Goal: Task Accomplishment & Management: Use online tool/utility

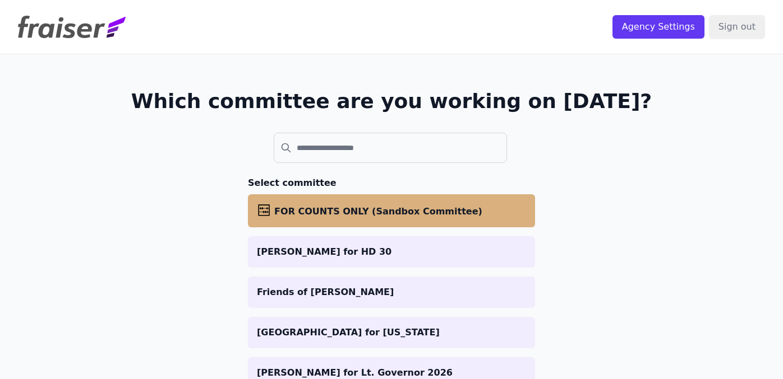
click at [471, 209] on li "abacus FOR COUNTS ONLY (Sandbox Committee)" at bounding box center [391, 211] width 287 height 33
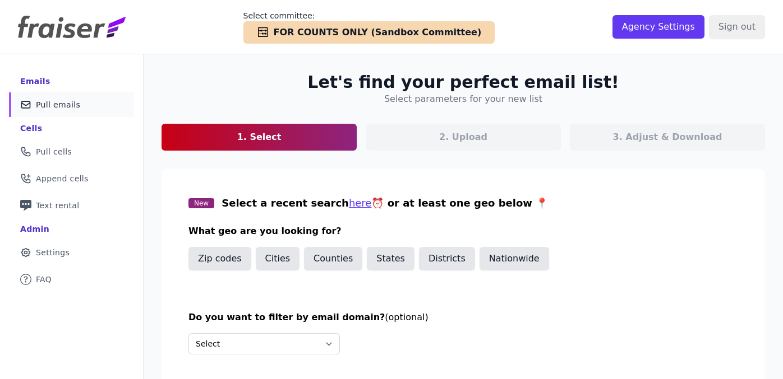
scroll to position [54, 0]
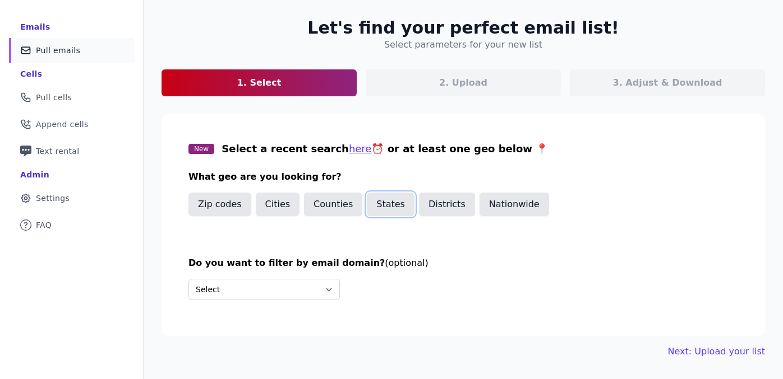
click at [375, 205] on button "States" at bounding box center [391, 205] width 48 height 24
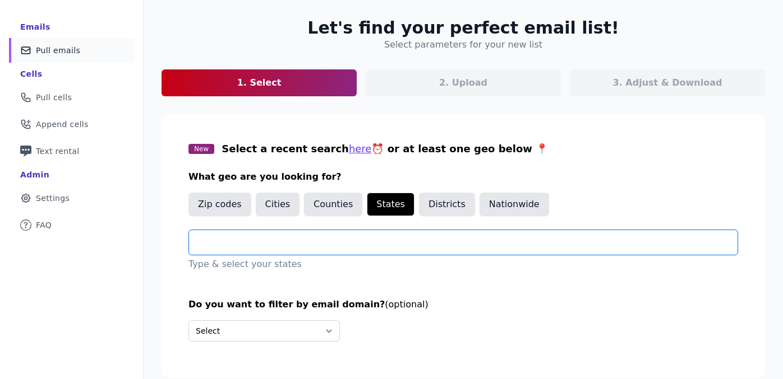
click at [298, 246] on input "text" at bounding box center [467, 242] width 539 height 13
type input "*"
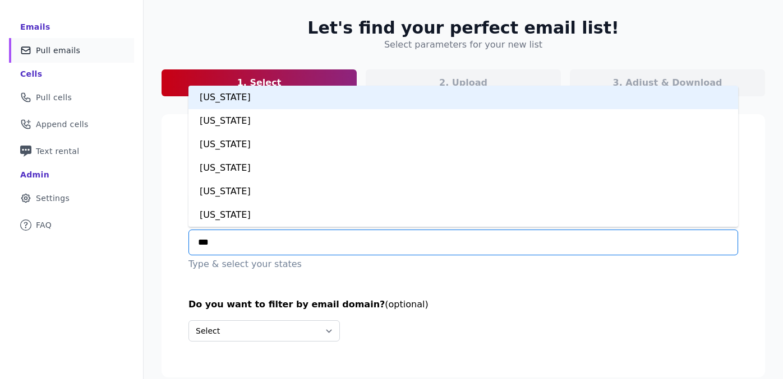
type input "****"
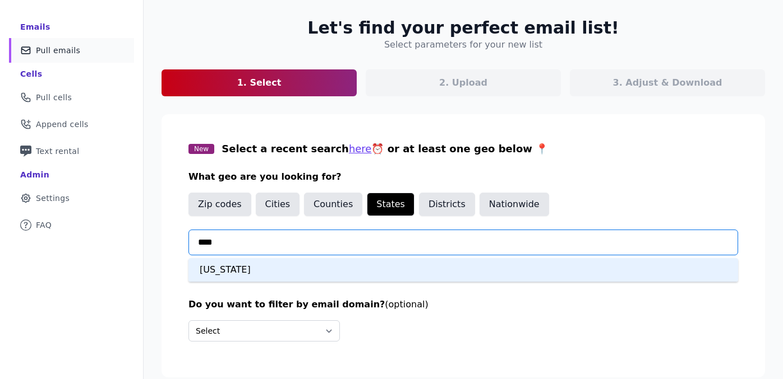
click at [265, 268] on div "Maine" at bounding box center [462, 270] width 549 height 24
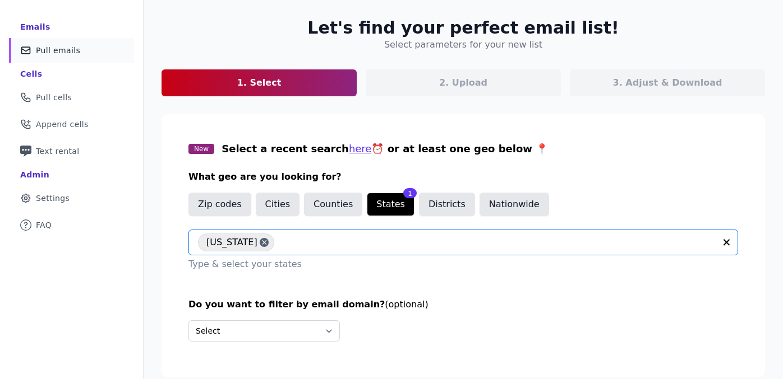
scroll to position [93, 0]
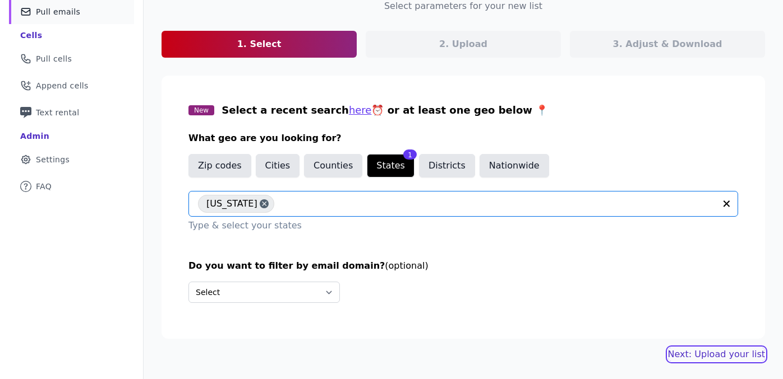
click at [693, 359] on link "Next: Upload your list" at bounding box center [716, 354] width 97 height 13
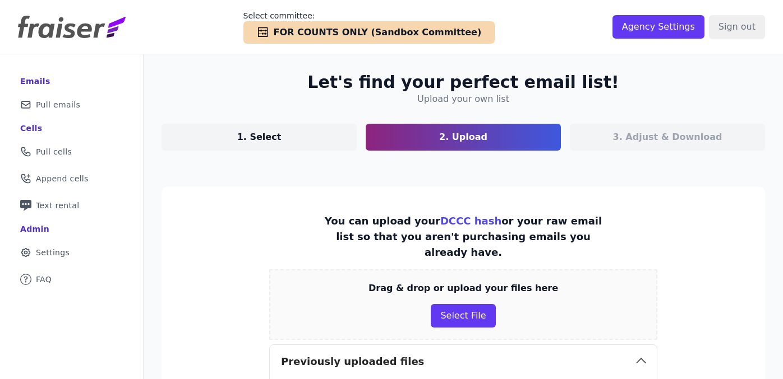
scroll to position [150, 0]
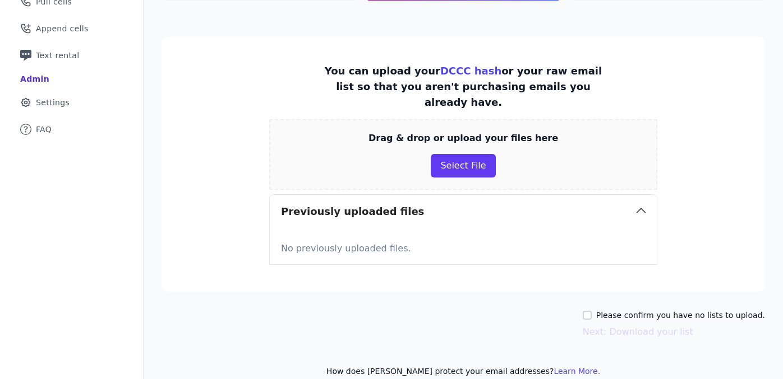
click at [624, 310] on label "Please confirm you have no lists to upload." at bounding box center [680, 315] width 169 height 11
click at [591, 311] on input "Please confirm you have no lists to upload." at bounding box center [586, 315] width 9 height 9
checkbox input "true"
click at [647, 326] on button "Next: Download your list" at bounding box center [637, 332] width 110 height 13
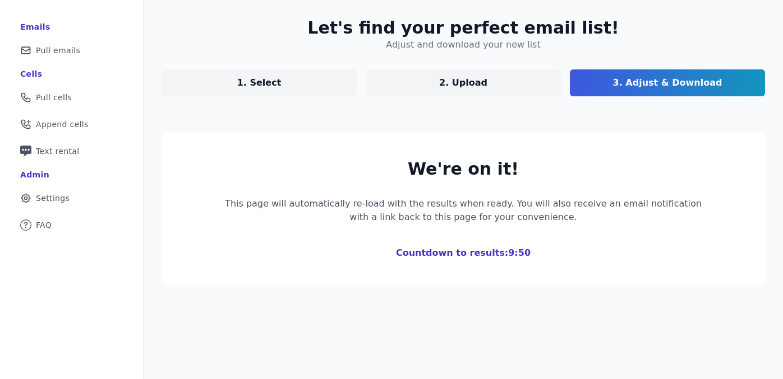
scroll to position [150, 0]
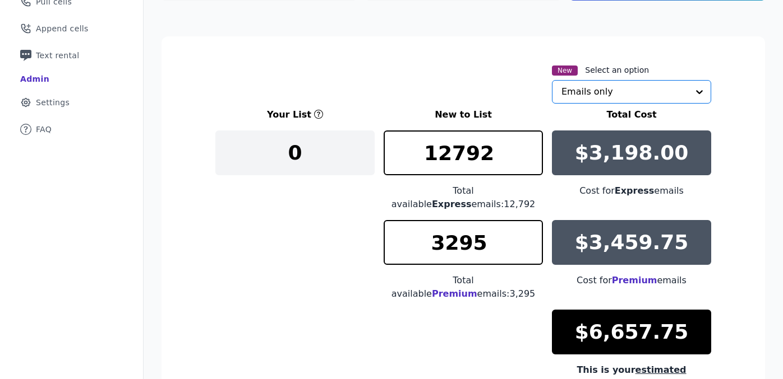
click at [651, 93] on input "text" at bounding box center [624, 92] width 127 height 22
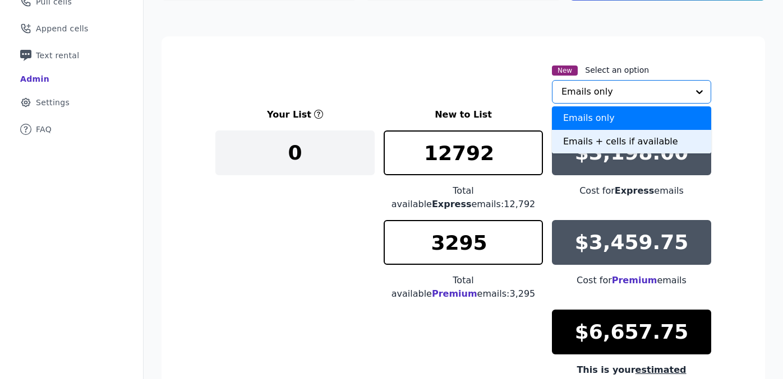
click at [592, 142] on div "Emails + cells if available" at bounding box center [631, 142] width 159 height 24
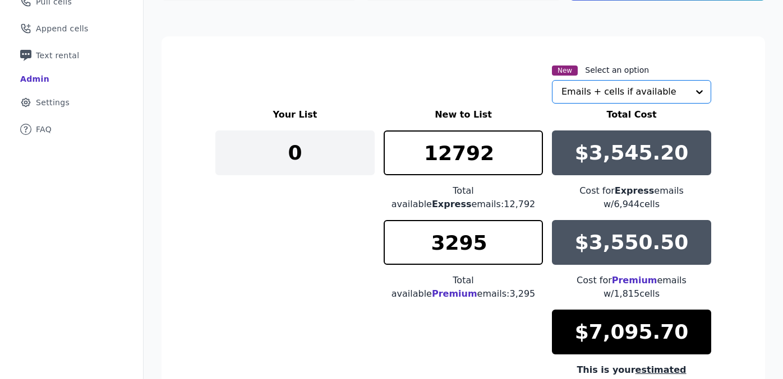
click at [455, 69] on div "New Select an option Option Emails + cells if available, selected. Select is fo…" at bounding box center [463, 83] width 496 height 40
